Goal: Navigation & Orientation: Go to known website

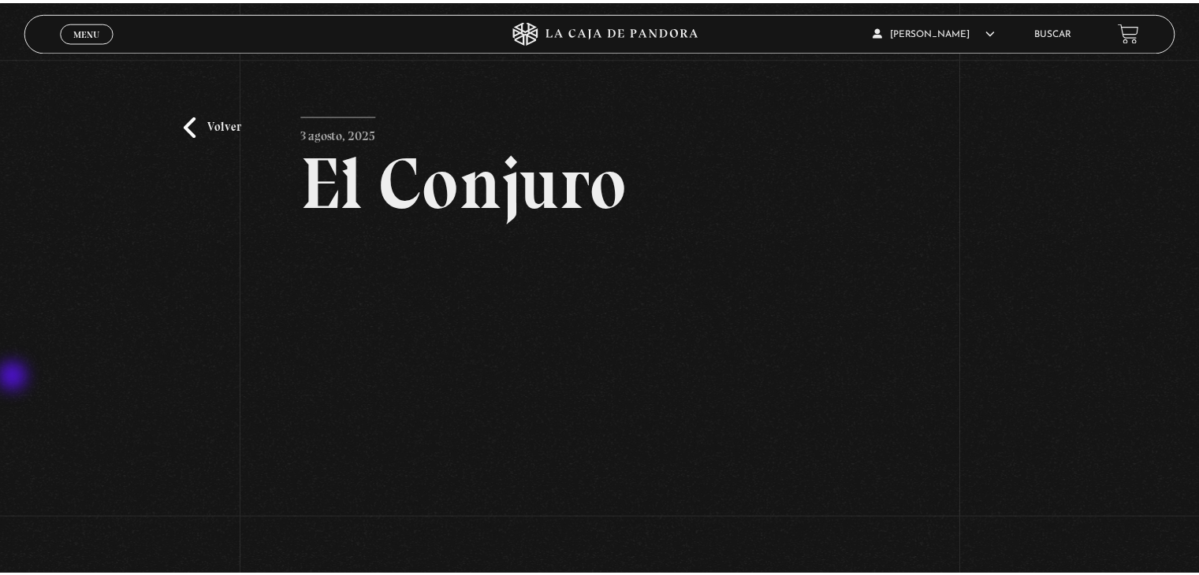
scroll to position [79, 0]
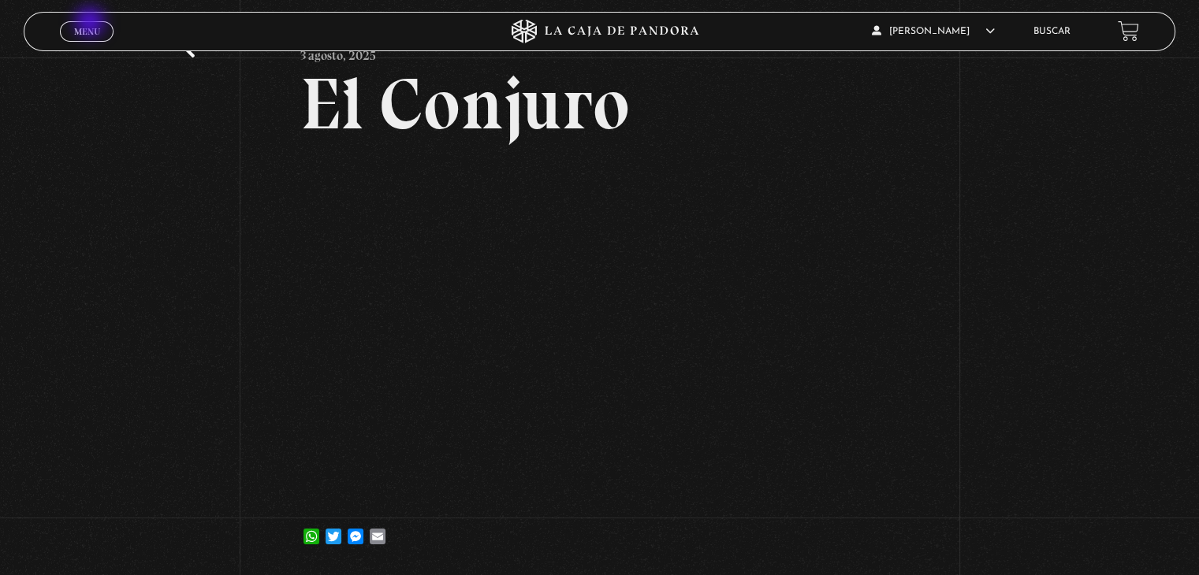
click at [88, 24] on link "Menu Cerrar" at bounding box center [87, 31] width 54 height 20
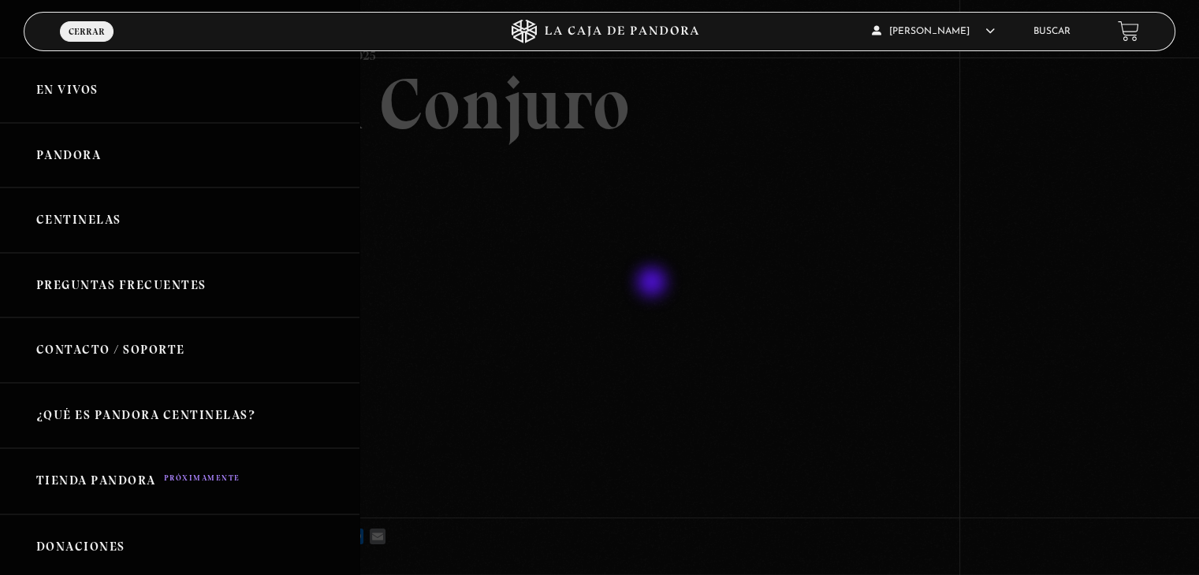
click at [655, 285] on div at bounding box center [599, 287] width 1199 height 575
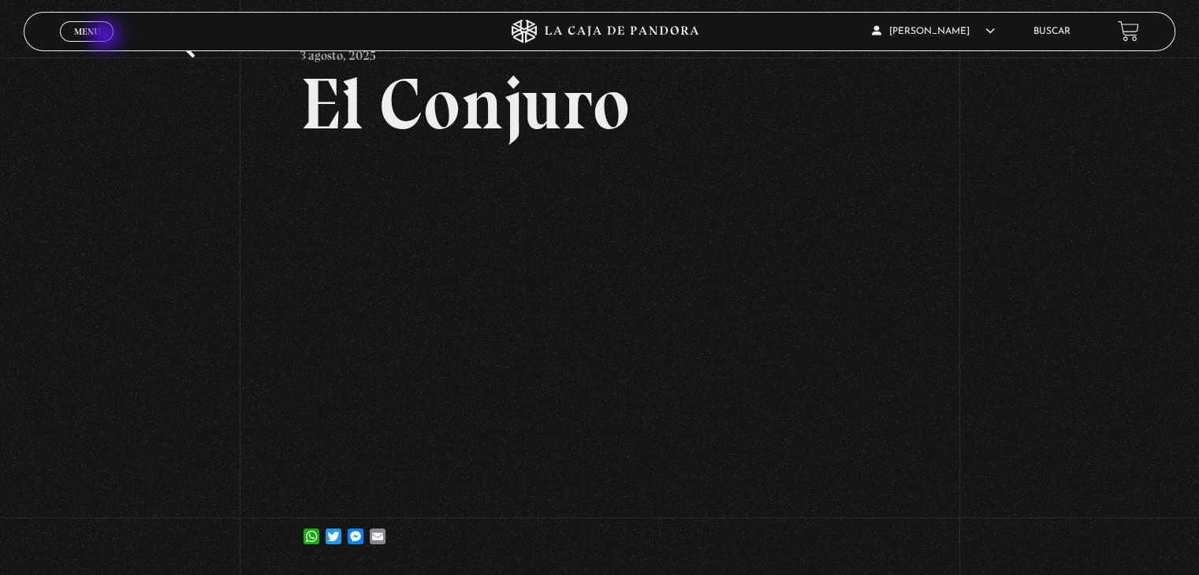
click at [98, 32] on span "Menu" at bounding box center [87, 31] width 26 height 9
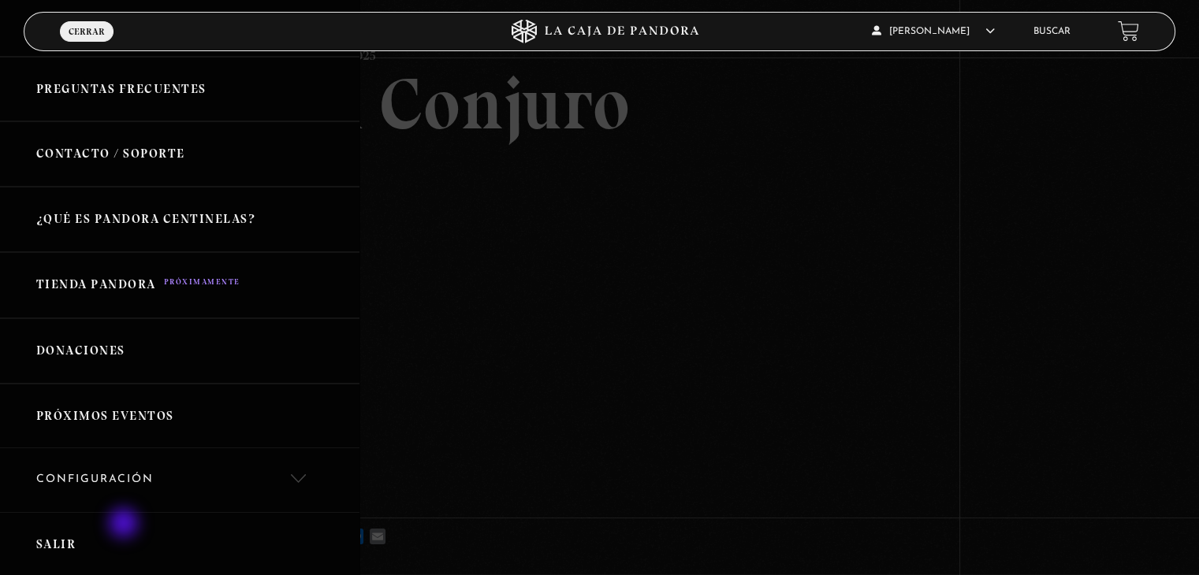
scroll to position [370, 0]
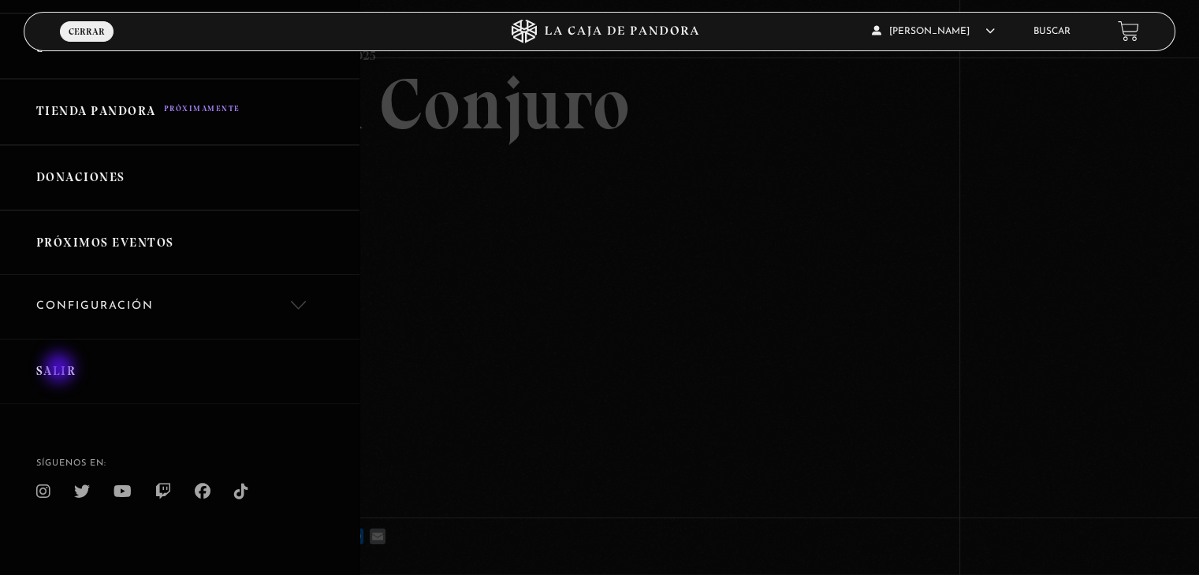
click at [57, 369] on link "Salir" at bounding box center [179, 371] width 359 height 65
